Goal: Entertainment & Leisure: Consume media (video, audio)

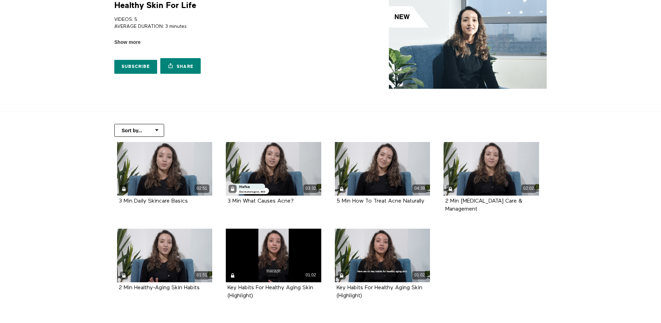
scroll to position [70, 0]
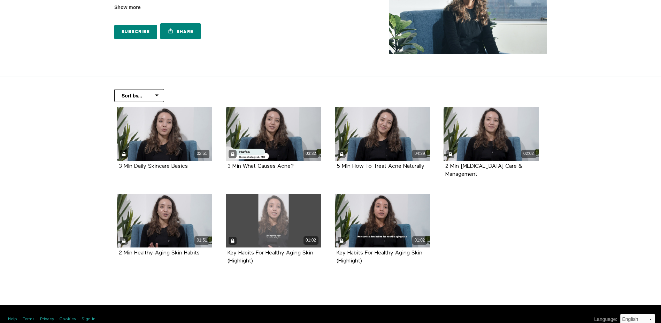
click at [242, 226] on div "01:02" at bounding box center [273, 221] width 95 height 54
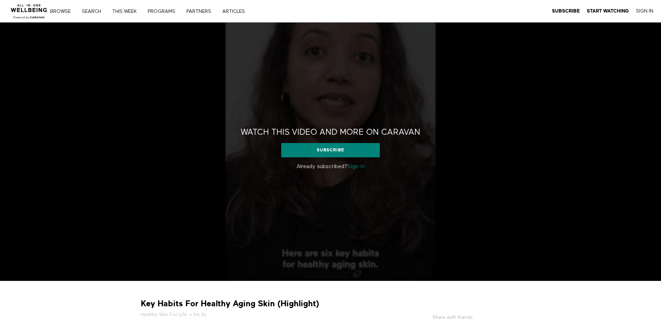
click at [175, 179] on div "Watch this video and more on CARAVAN Watch this video and more on CARAVAN Subsc…" at bounding box center [330, 152] width 661 height 259
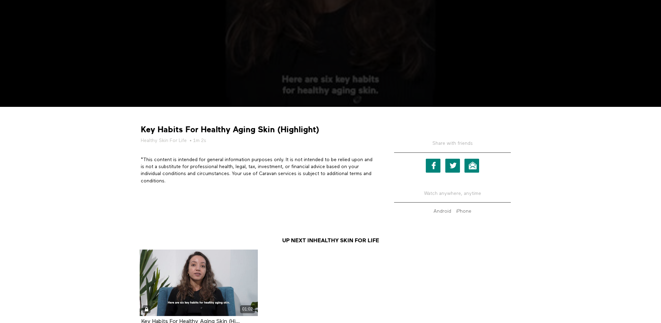
scroll to position [243, 0]
